Goal: Find specific page/section: Find specific page/section

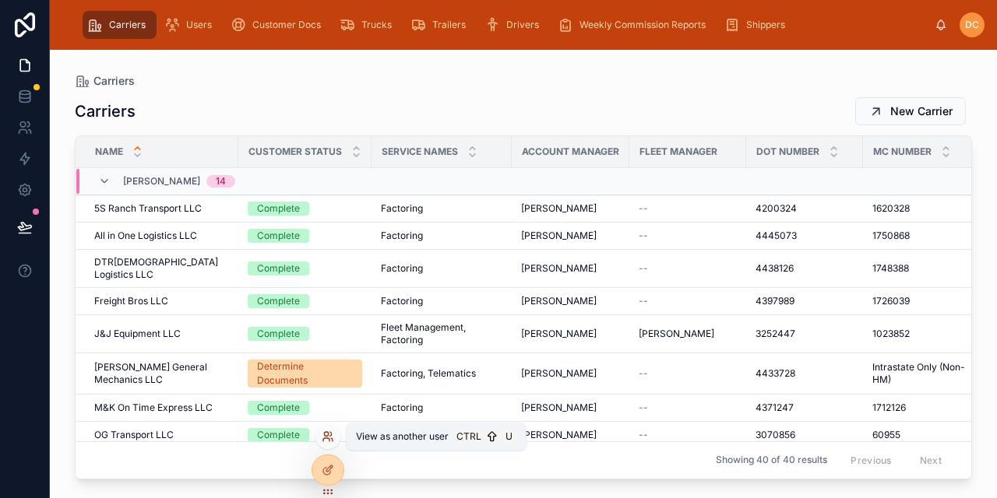
click at [327, 441] on icon at bounding box center [328, 437] width 12 height 12
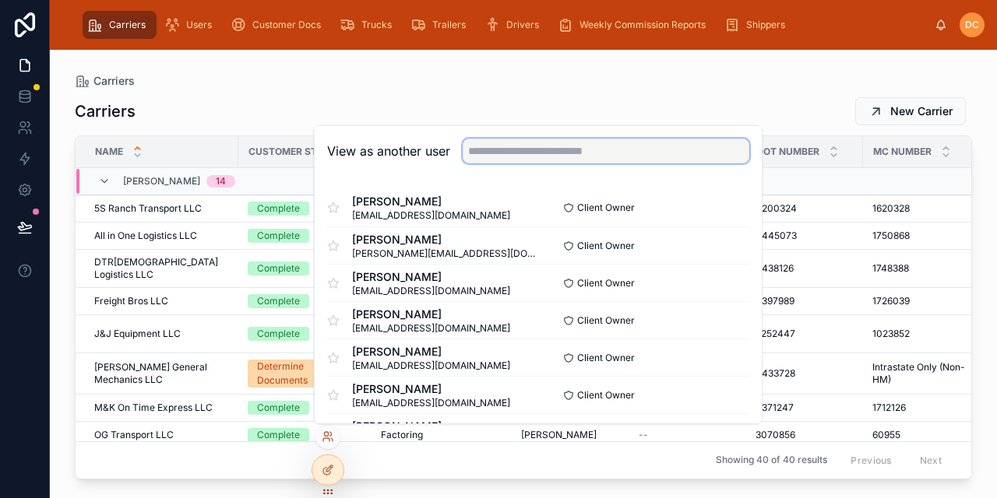
click at [498, 149] on input "text" at bounding box center [606, 151] width 287 height 25
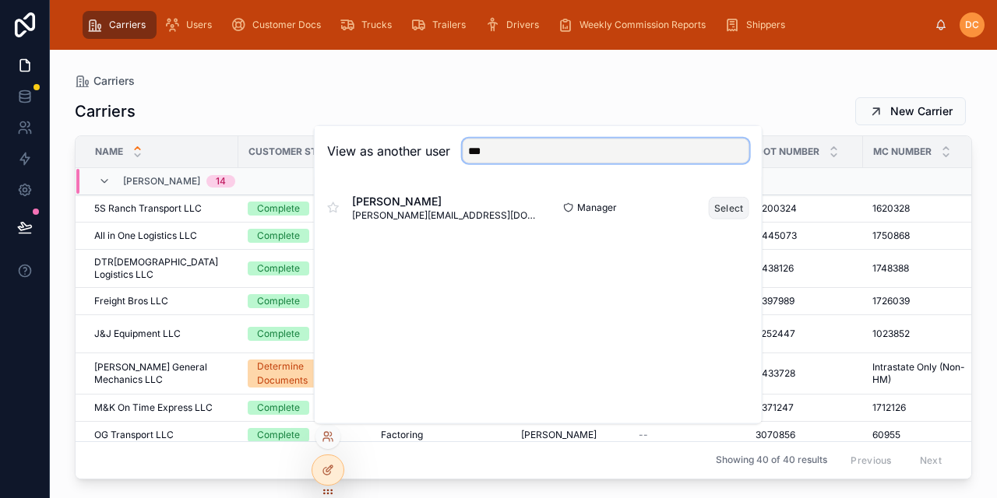
type input "***"
click at [737, 213] on button "Select" at bounding box center [729, 207] width 40 height 23
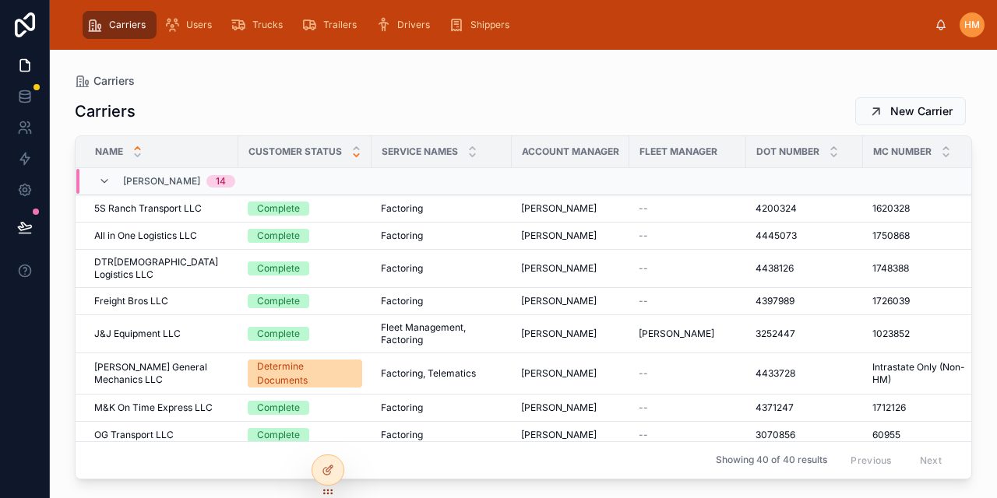
click at [359, 159] on icon at bounding box center [356, 155] width 10 height 10
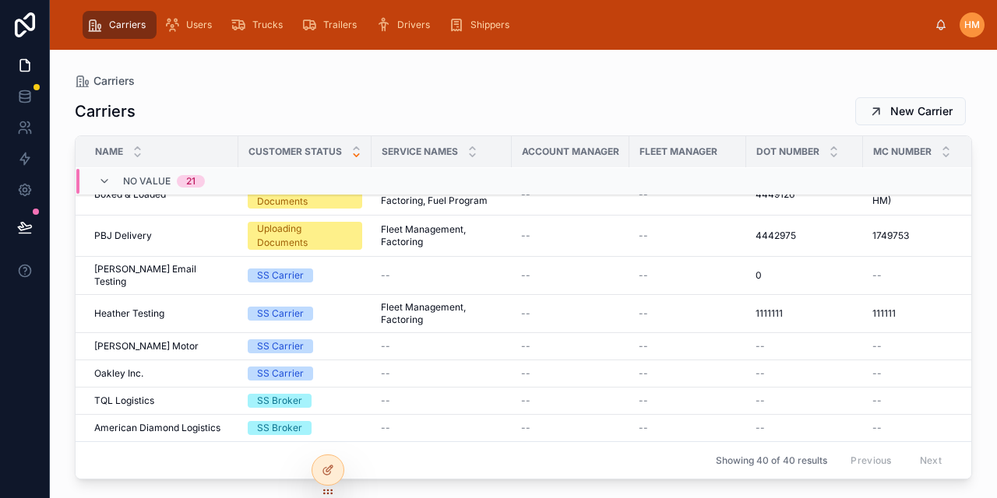
scroll to position [877, 0]
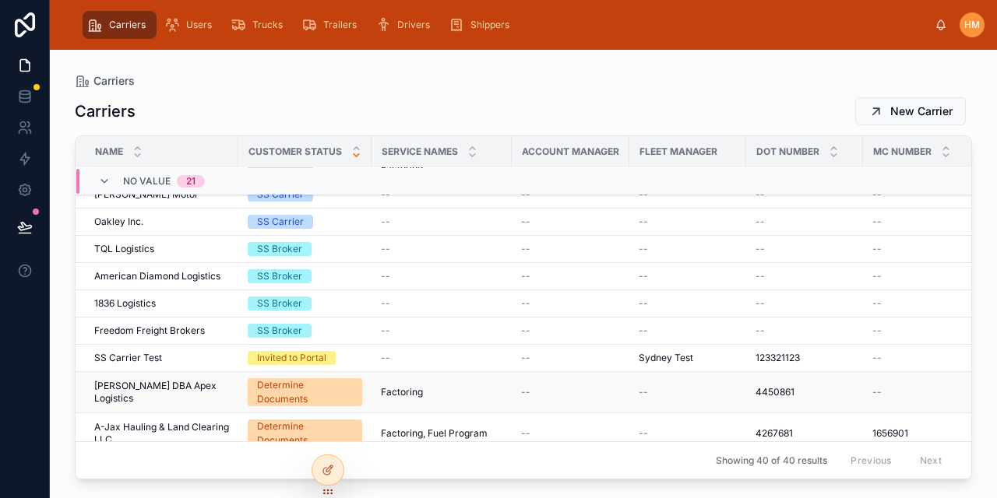
click at [221, 380] on span "[PERSON_NAME] DBA Apex Logistics" at bounding box center [161, 392] width 135 height 25
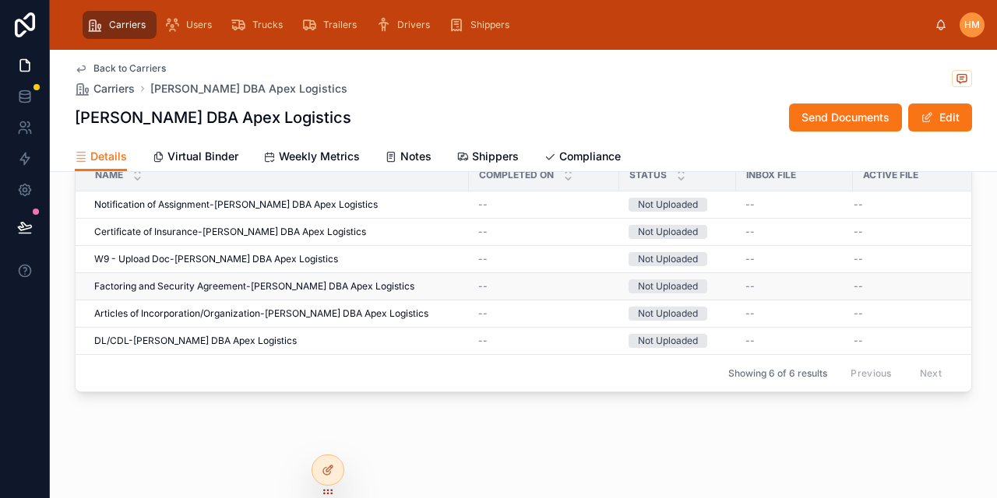
scroll to position [1402, 0]
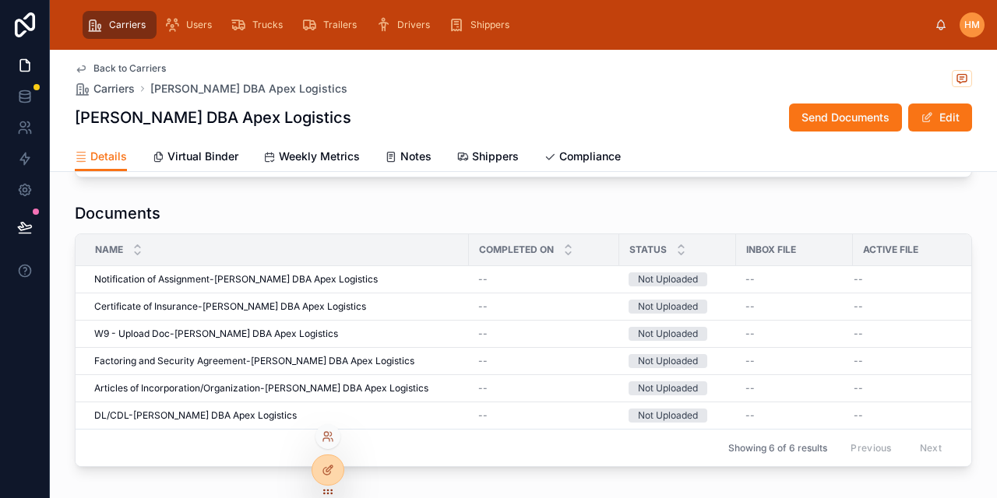
click at [336, 433] on div at bounding box center [327, 436] width 25 height 25
click at [114, 87] on span "Carriers" at bounding box center [113, 89] width 41 height 16
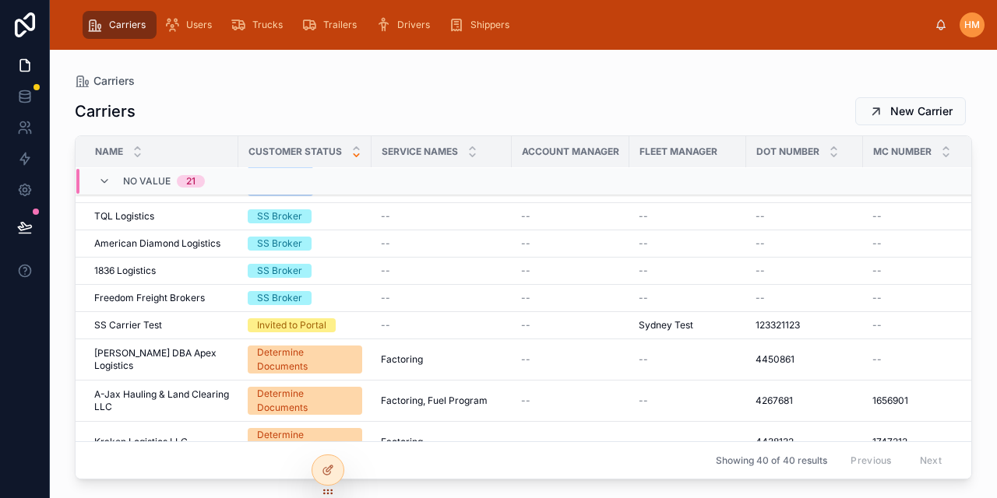
scroll to position [956, 0]
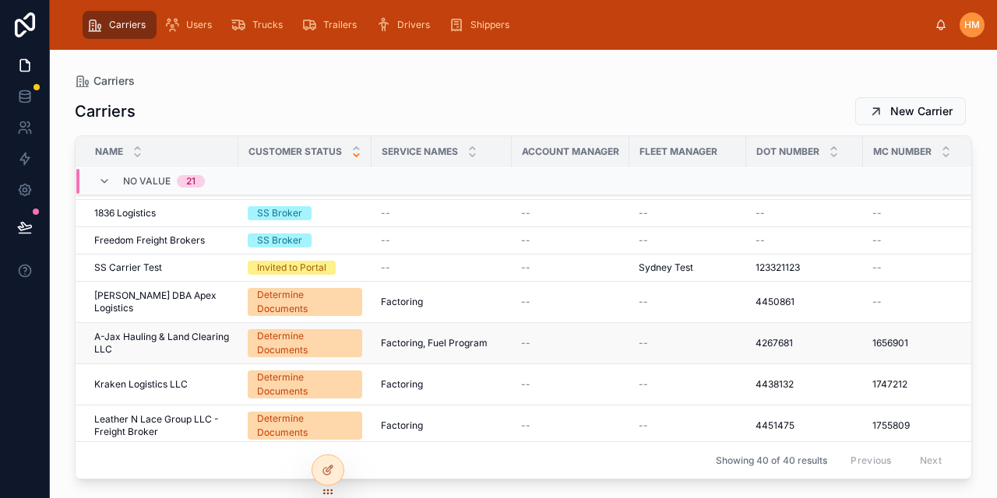
click at [209, 337] on span "A-Jax Hauling & Land Clearing LLC" at bounding box center [161, 343] width 135 height 25
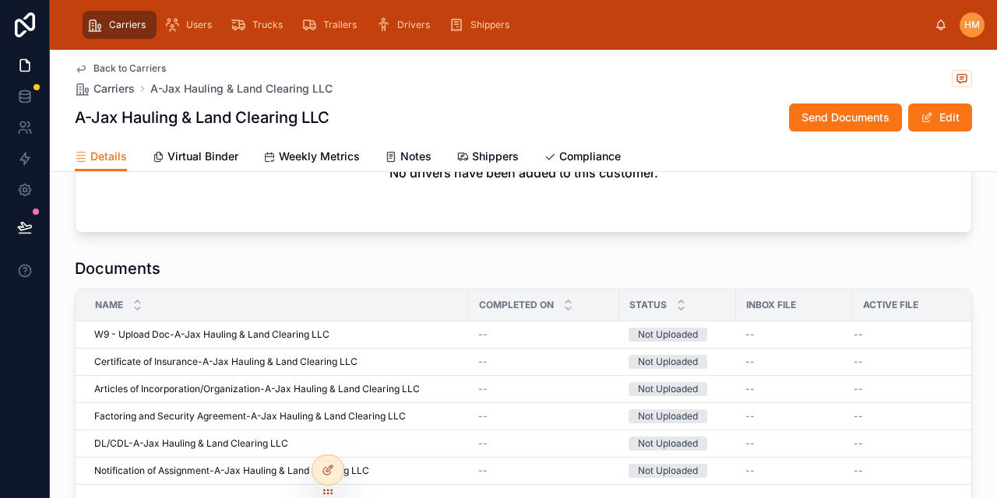
scroll to position [1326, 0]
